Goal: Task Accomplishment & Management: Use online tool/utility

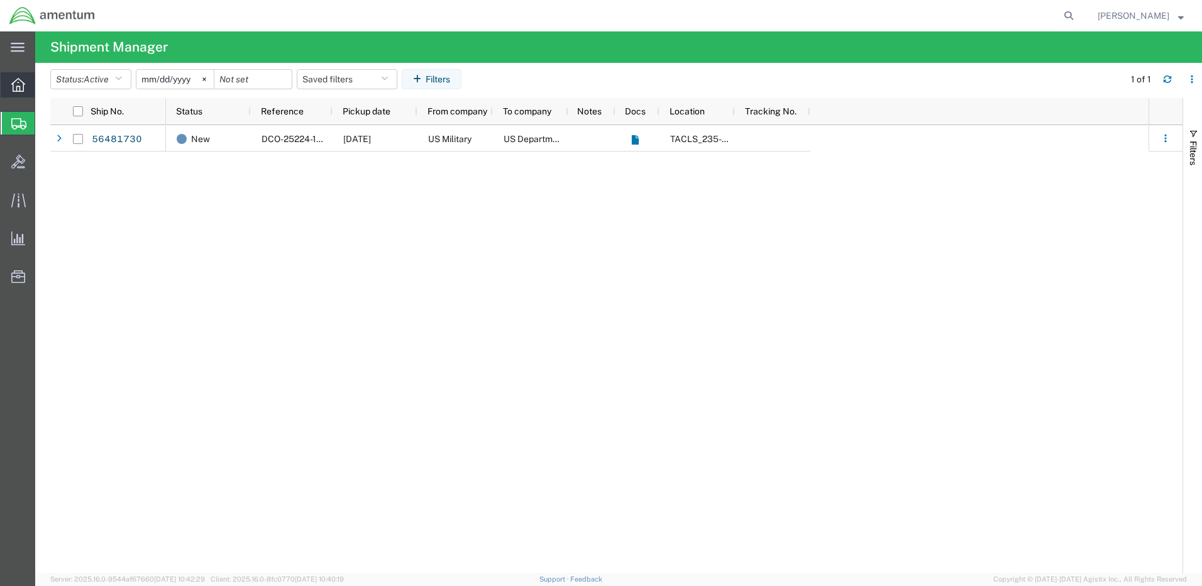
click at [18, 82] on icon at bounding box center [18, 85] width 14 height 14
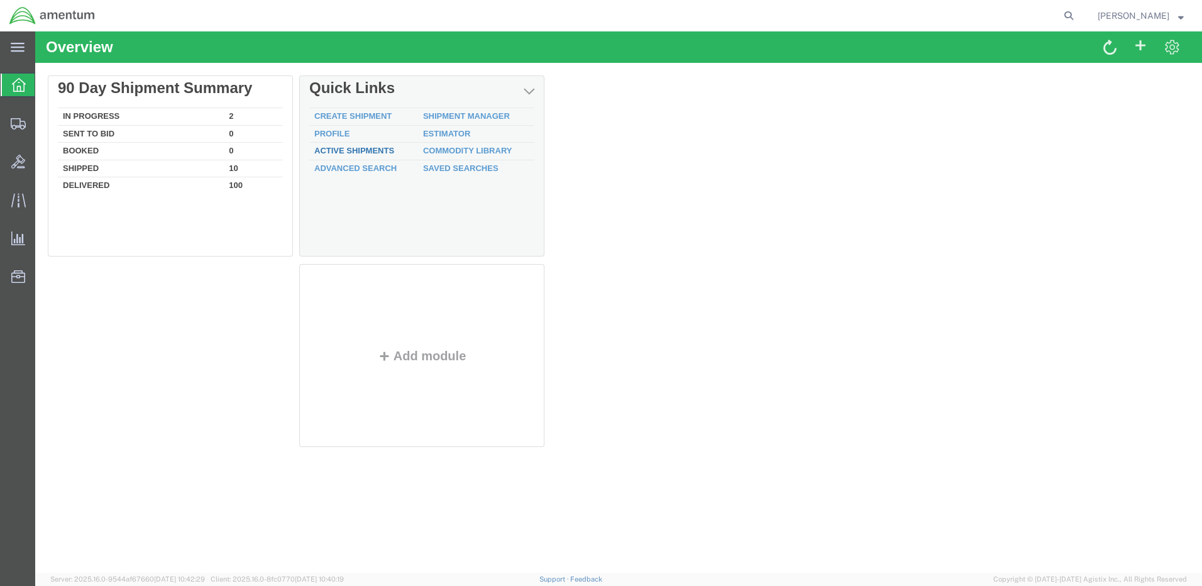
click at [361, 150] on link "Active Shipments" at bounding box center [354, 150] width 80 height 9
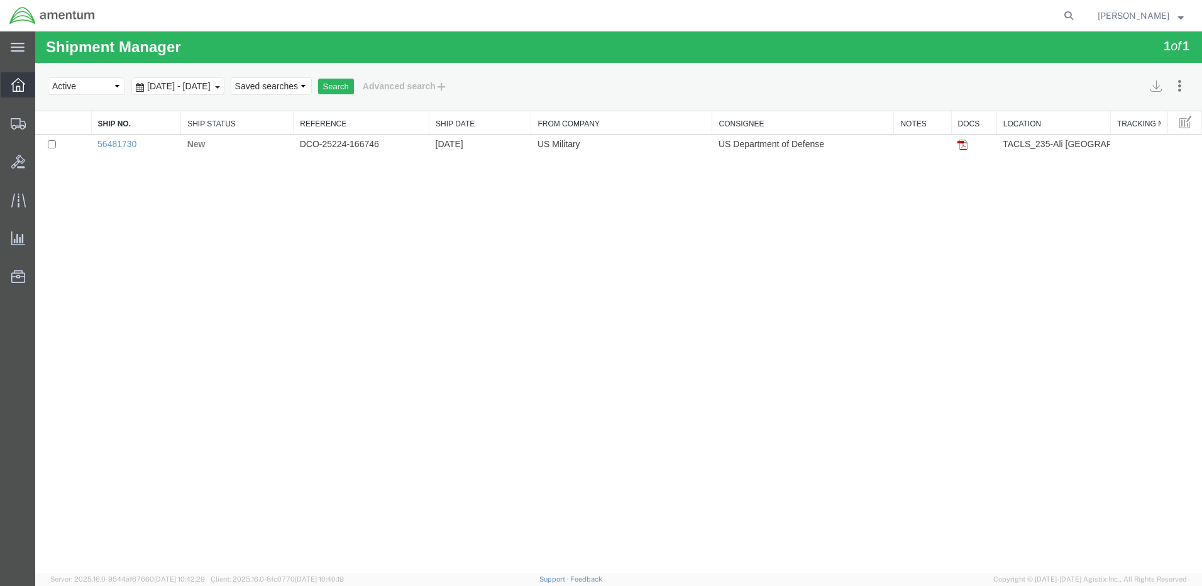
click at [18, 87] on icon at bounding box center [18, 85] width 14 height 14
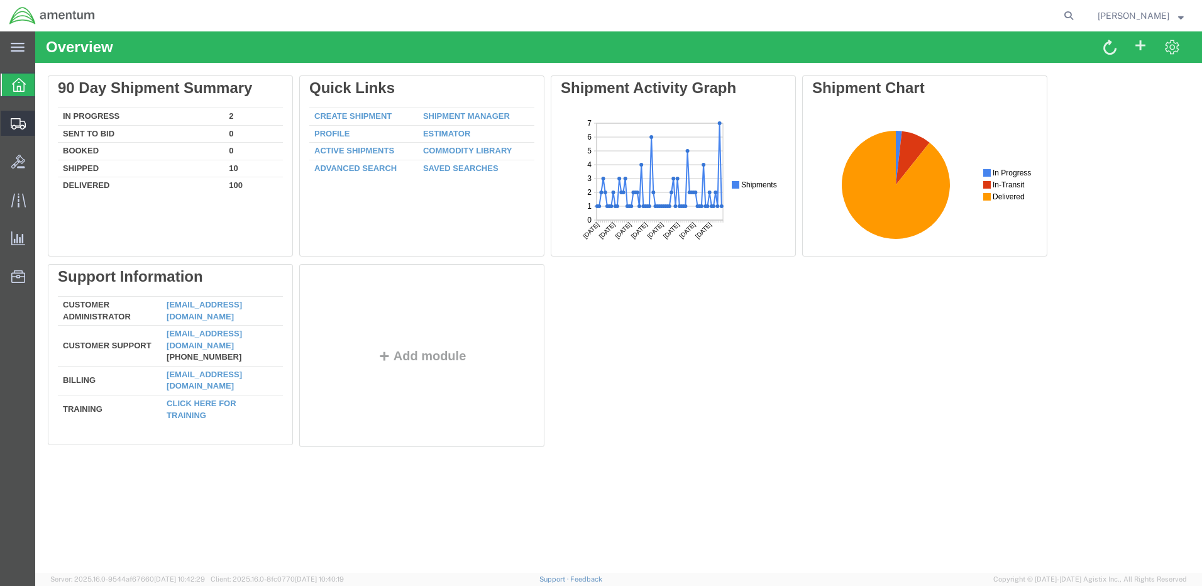
click at [0, 0] on span "Shipment Manager" at bounding box center [0, 0] width 0 height 0
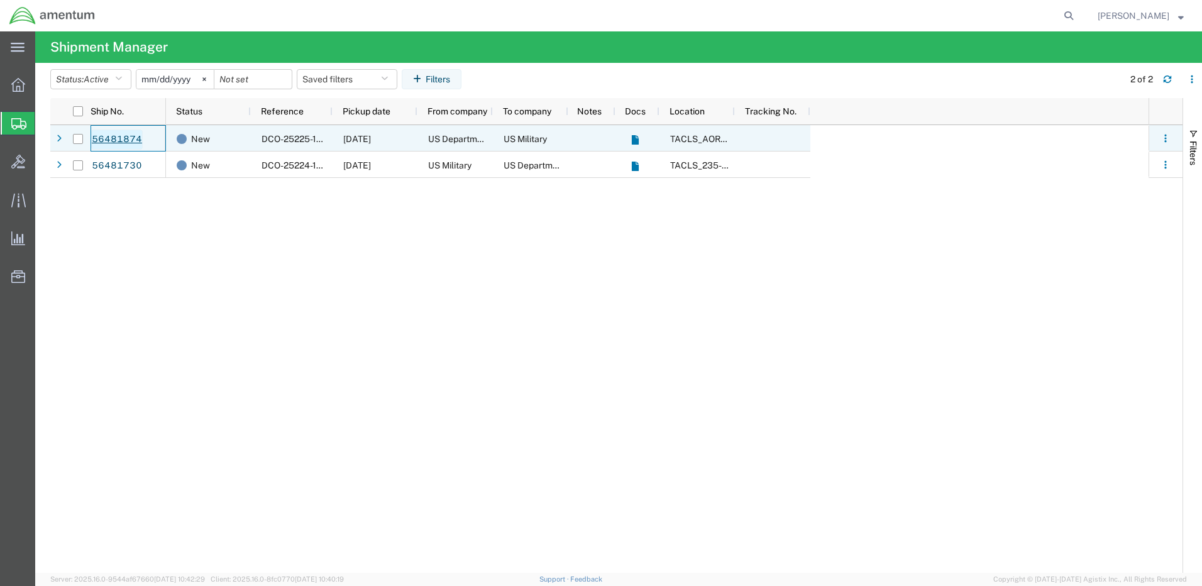
click at [118, 135] on link "56481874" at bounding box center [117, 139] width 52 height 20
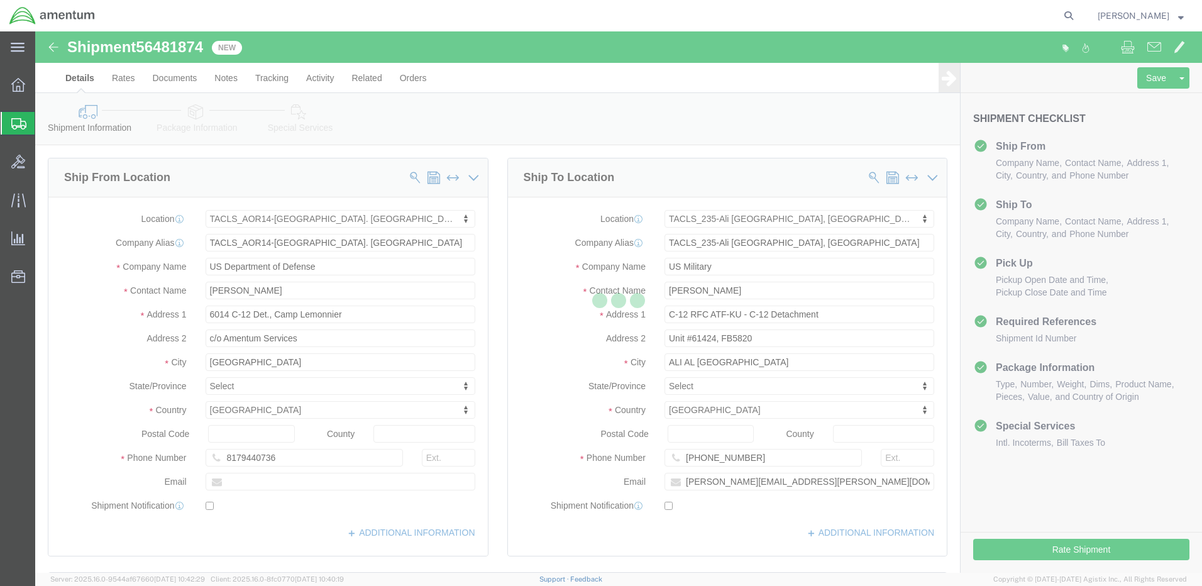
select select "42739"
select select "42682"
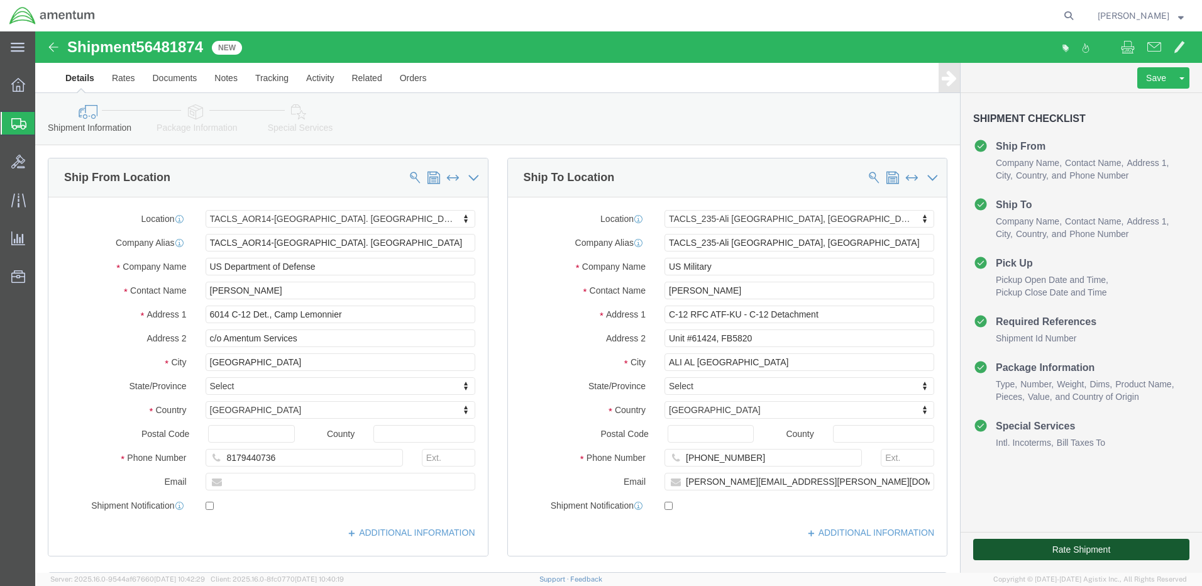
click button "Rate Shipment"
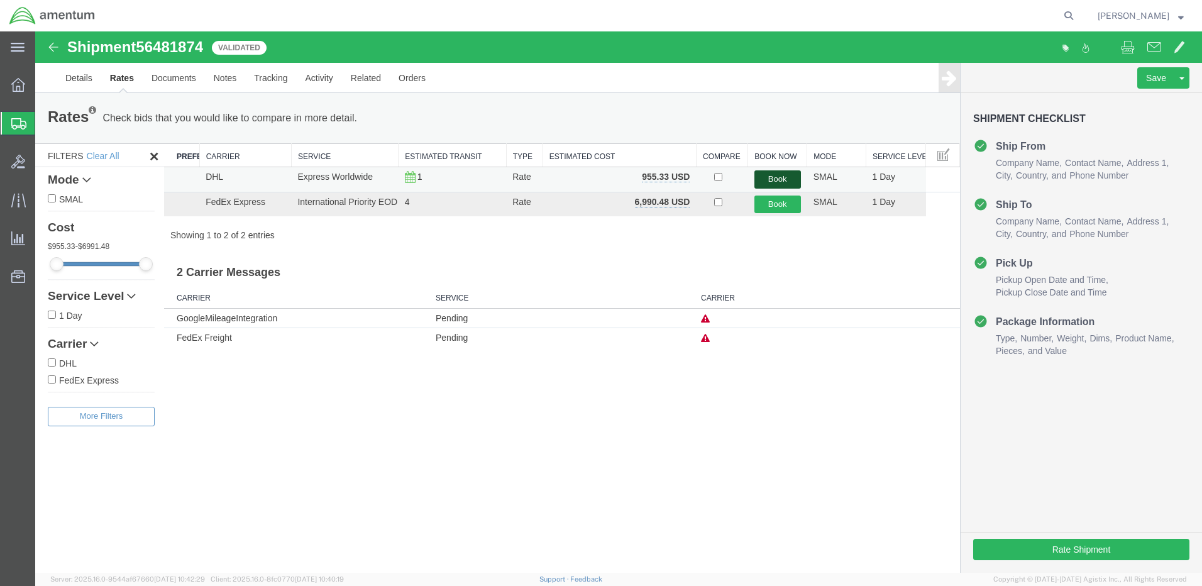
click at [769, 177] on button "Book" at bounding box center [777, 179] width 47 height 18
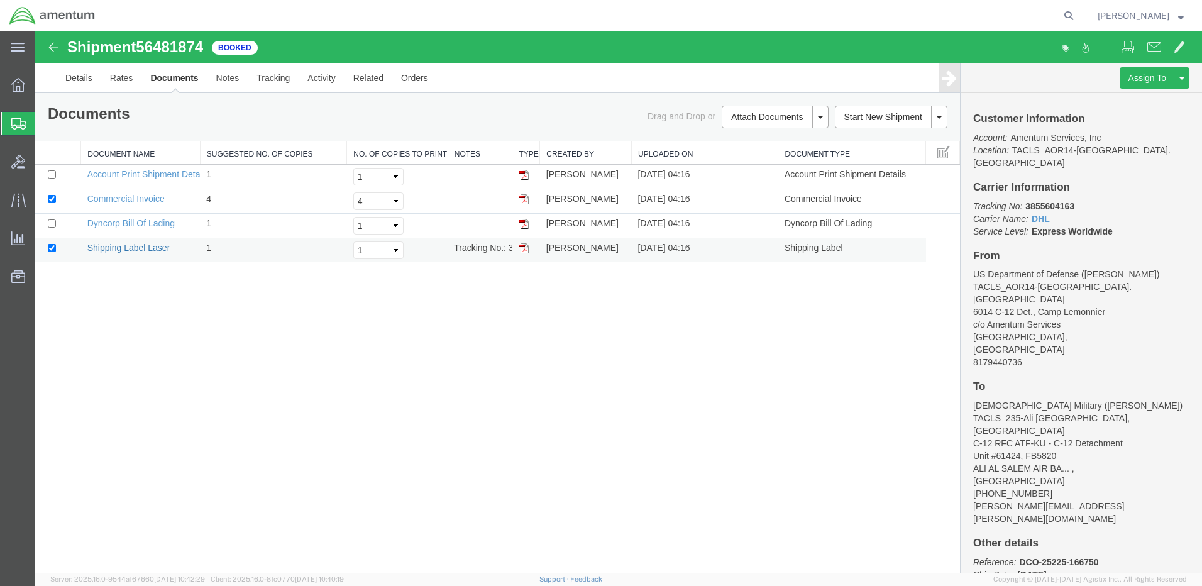
click at [109, 249] on link "Shipping Label Laser" at bounding box center [128, 248] width 83 height 10
click at [131, 224] on link "Dyncorp Bill Of Lading" at bounding box center [130, 223] width 87 height 10
